Goal: Navigation & Orientation: Find specific page/section

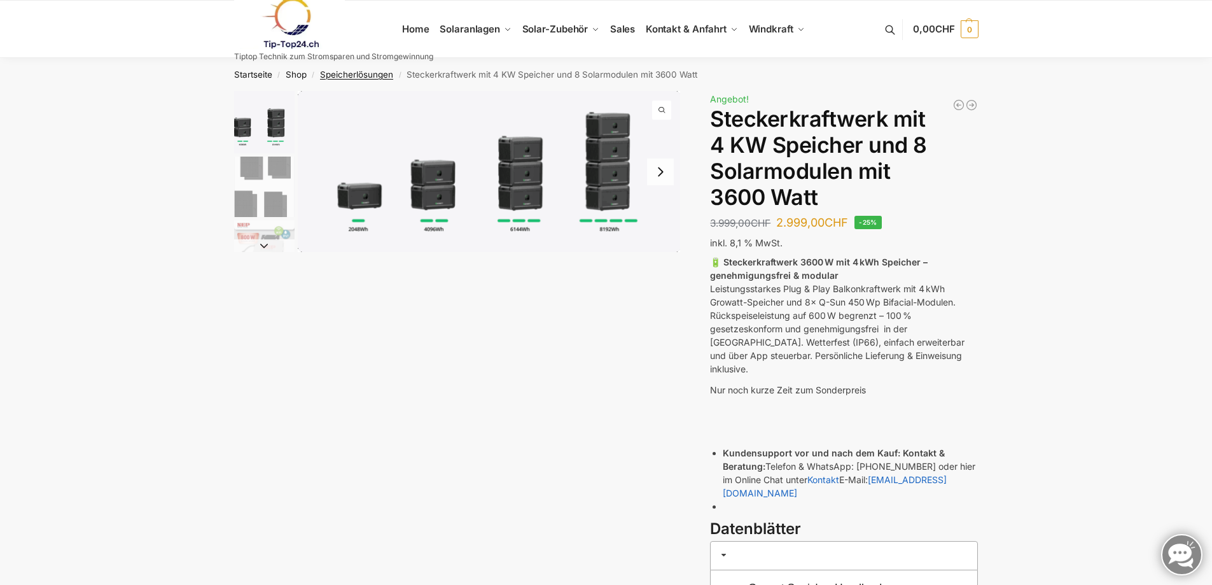
click at [336, 72] on link "Speicherlösungen" at bounding box center [356, 74] width 73 height 10
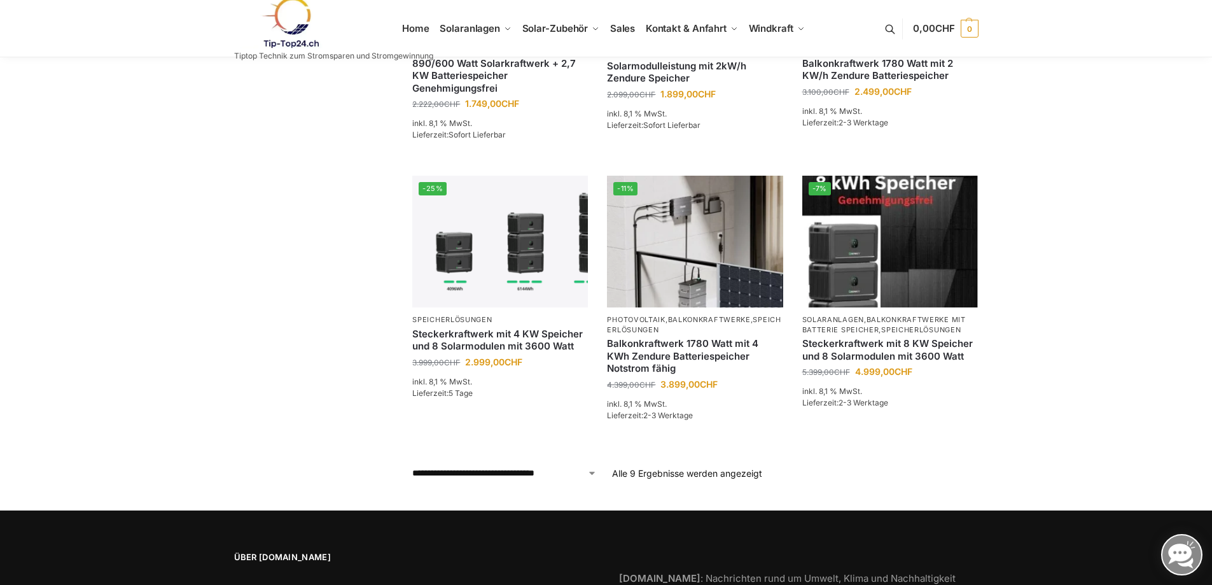
scroll to position [572, 0]
